Goal: Navigation & Orientation: Find specific page/section

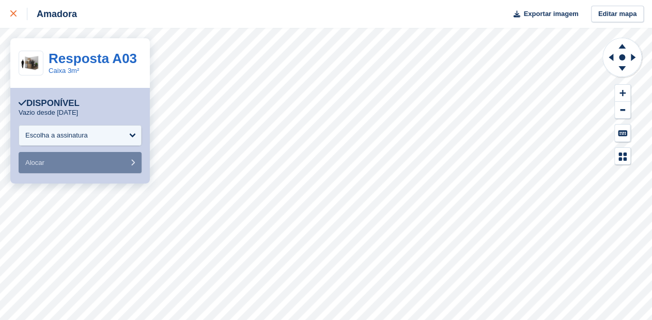
click at [15, 8] on div at bounding box center [18, 14] width 17 height 12
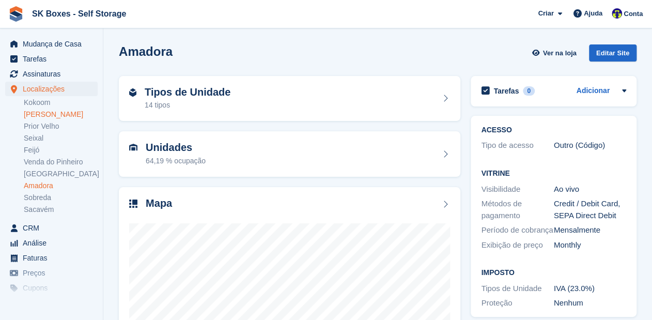
click at [40, 115] on link "[PERSON_NAME]" at bounding box center [61, 114] width 74 height 10
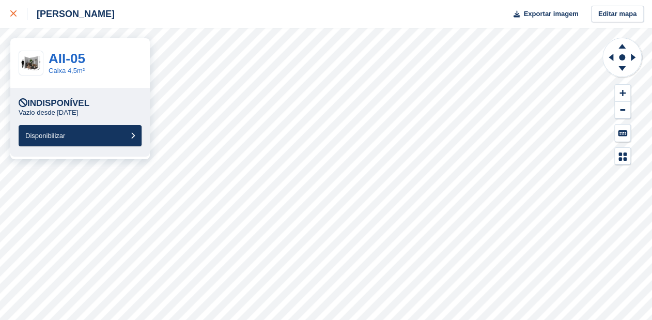
click at [14, 13] on icon at bounding box center [13, 13] width 6 height 6
